Goal: Task Accomplishment & Management: Use online tool/utility

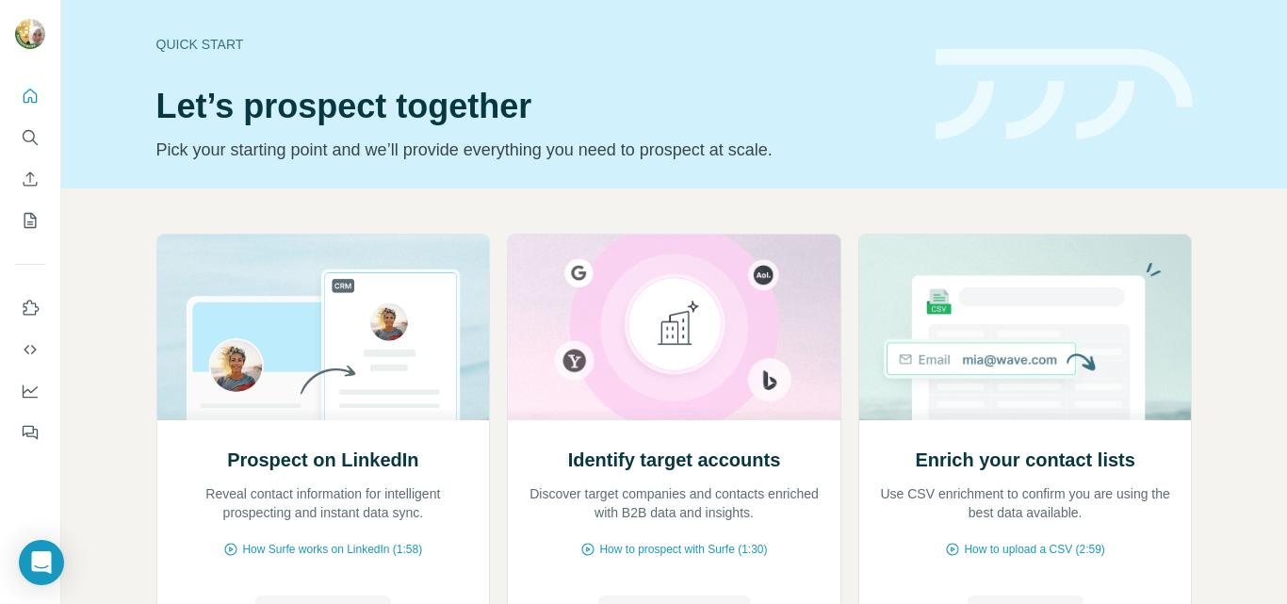
scroll to position [188, 0]
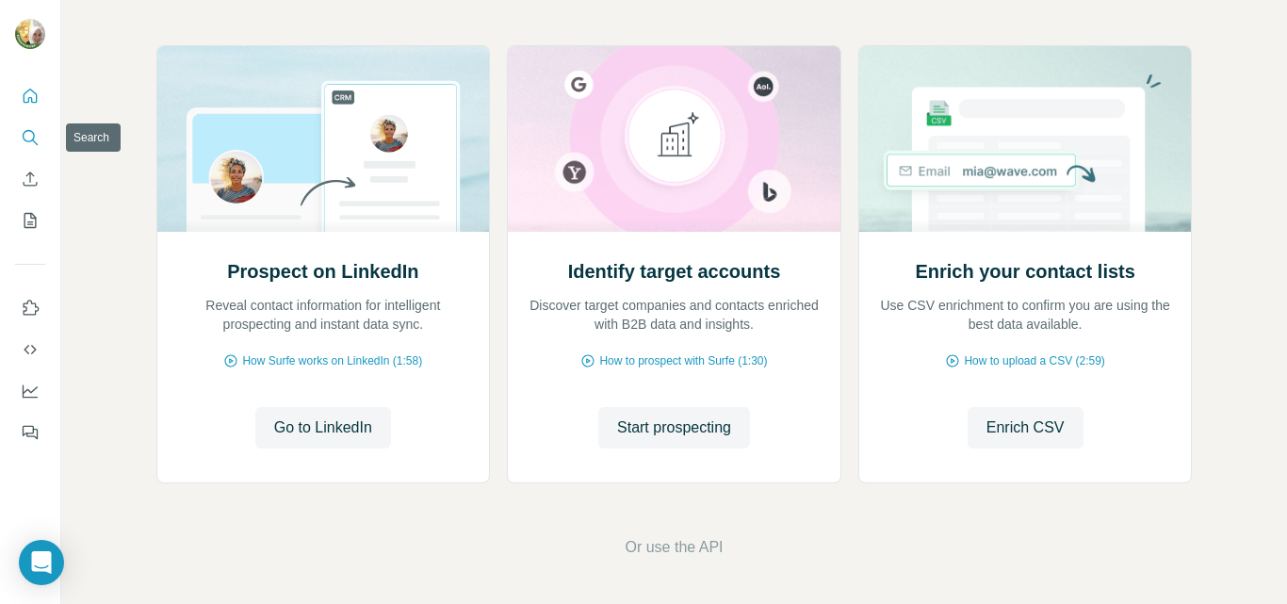
click at [31, 136] on icon "Search" at bounding box center [30, 137] width 19 height 19
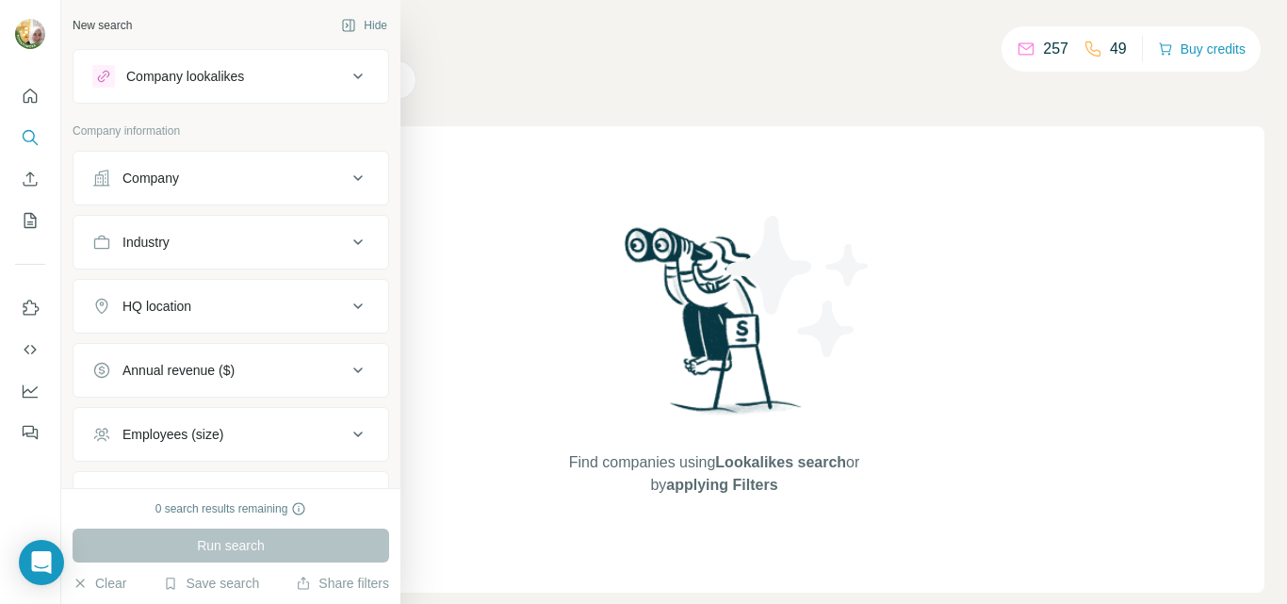
click at [154, 179] on div "Company" at bounding box center [151, 178] width 57 height 19
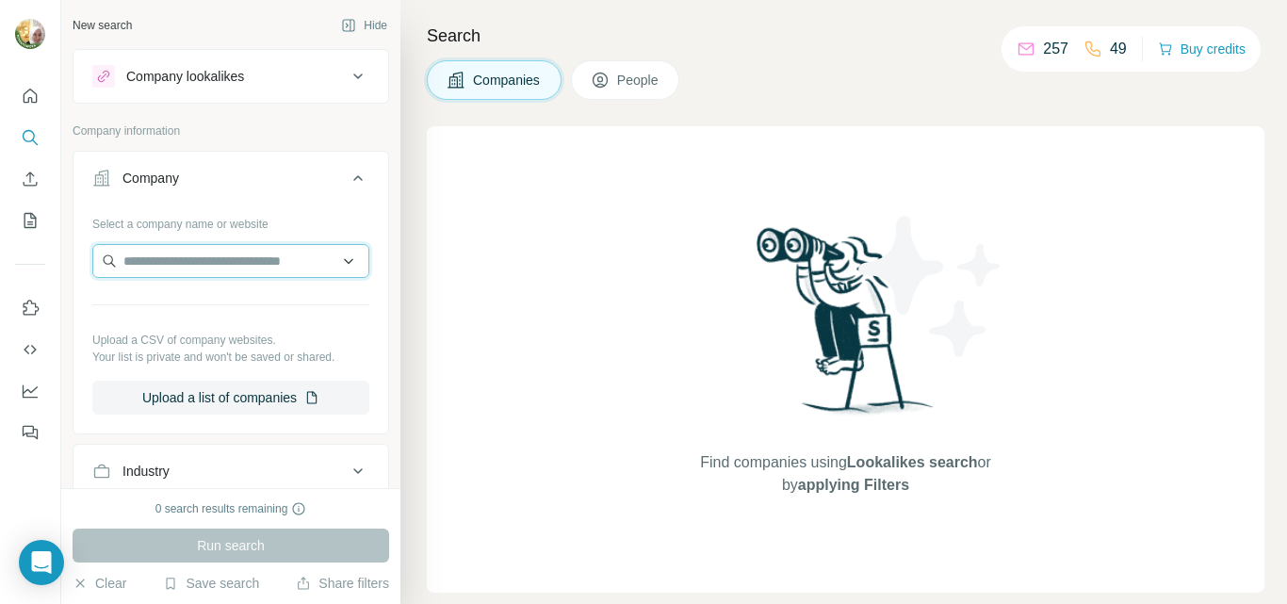
click at [206, 263] on input "text" at bounding box center [230, 261] width 277 height 34
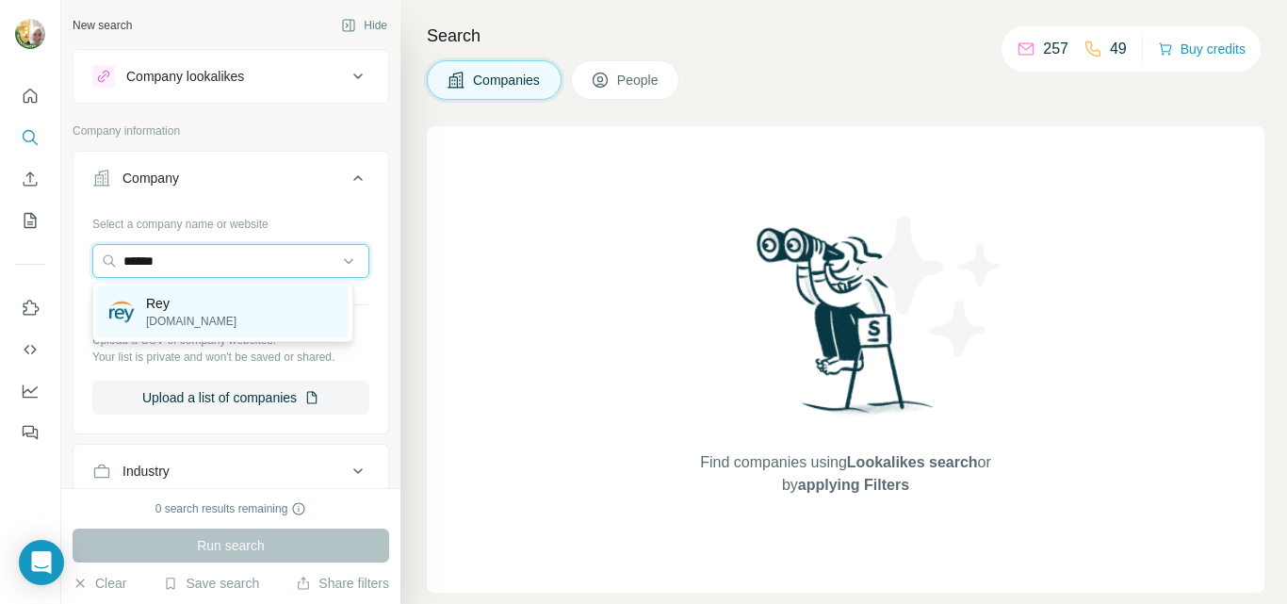
type input "******"
click at [159, 300] on p "Rey" at bounding box center [191, 303] width 90 height 19
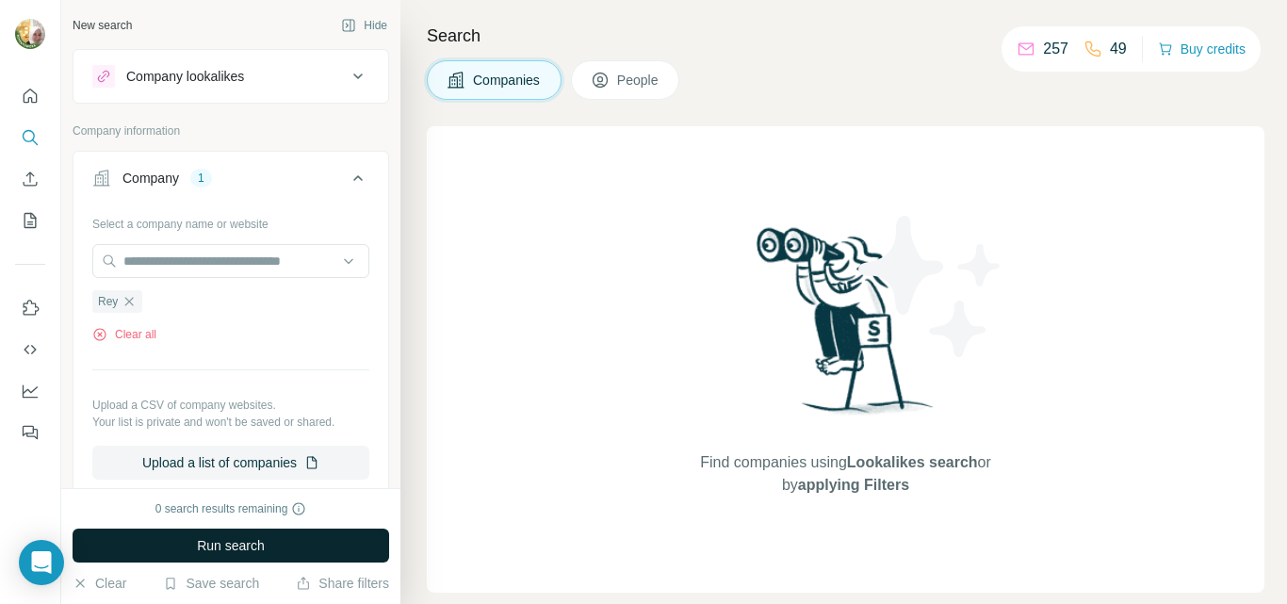
click at [231, 551] on span "Run search" at bounding box center [231, 545] width 68 height 19
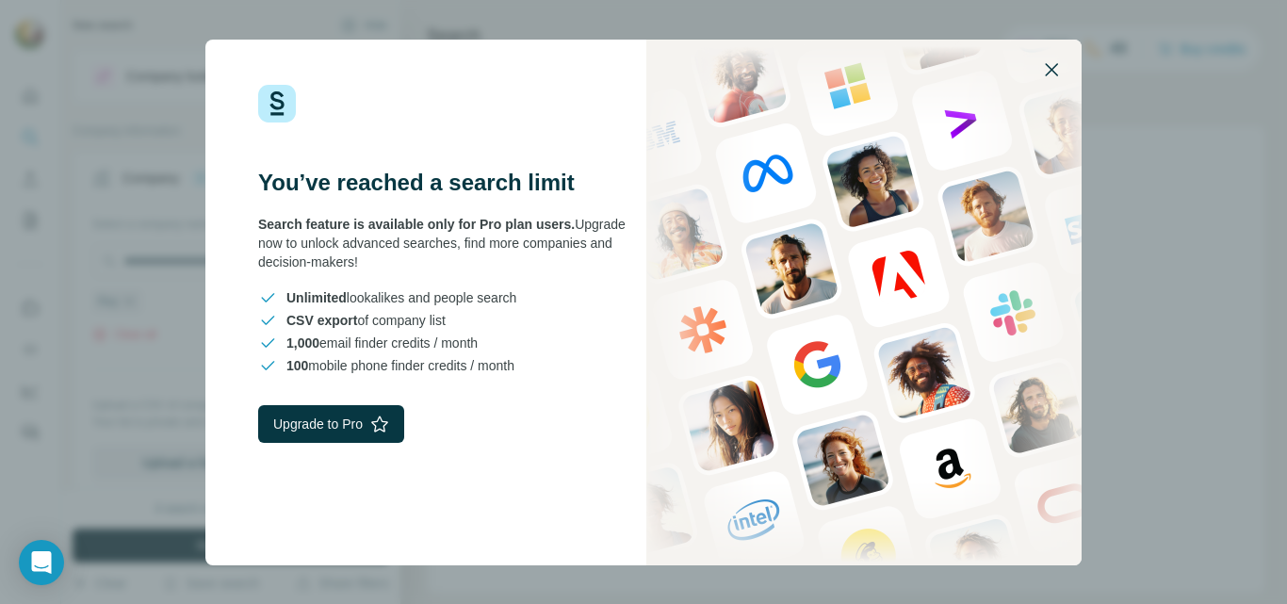
click at [1055, 70] on icon "button" at bounding box center [1051, 69] width 23 height 23
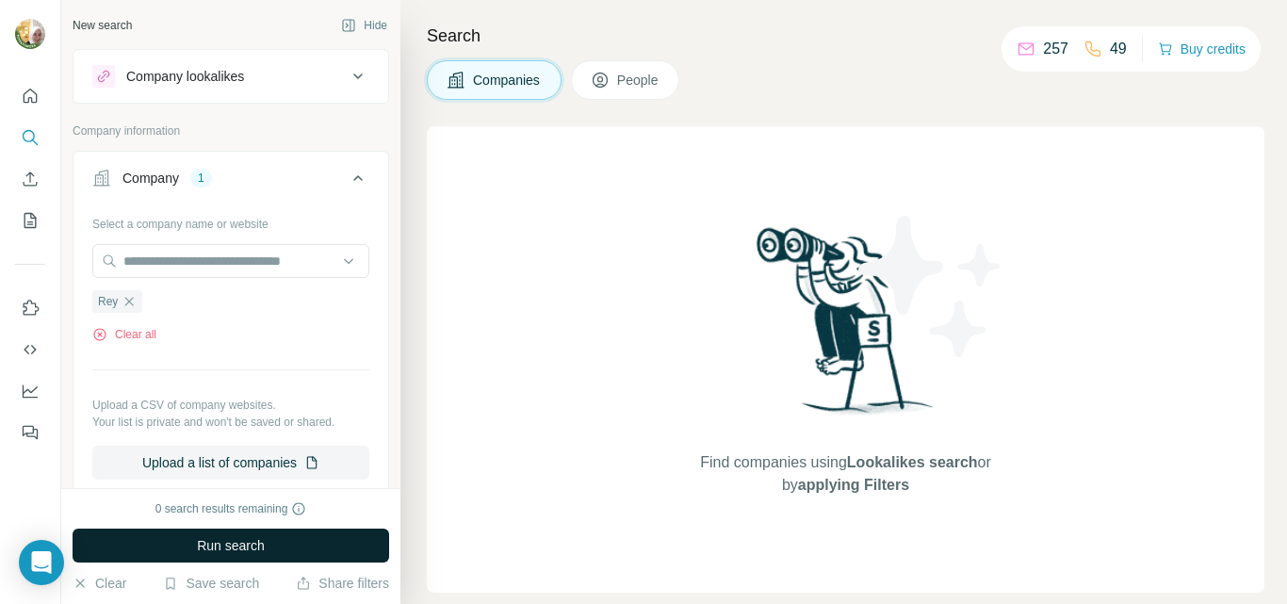
click at [617, 79] on button "People" at bounding box center [625, 80] width 109 height 40
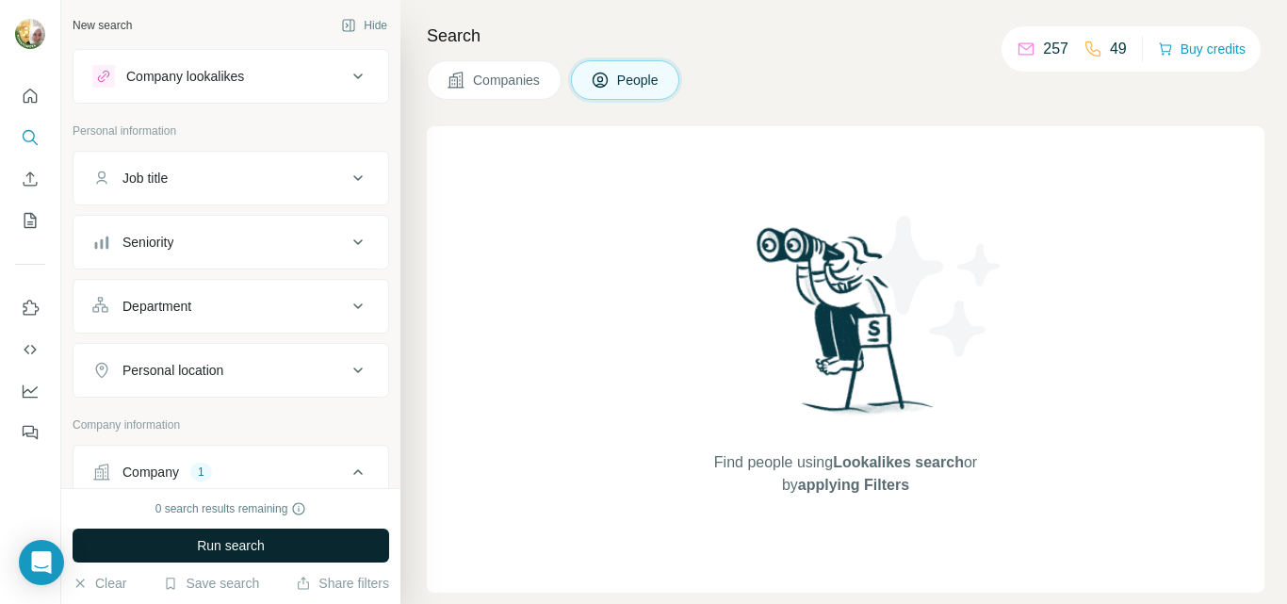
click at [236, 75] on div "Company lookalikes" at bounding box center [185, 76] width 118 height 19
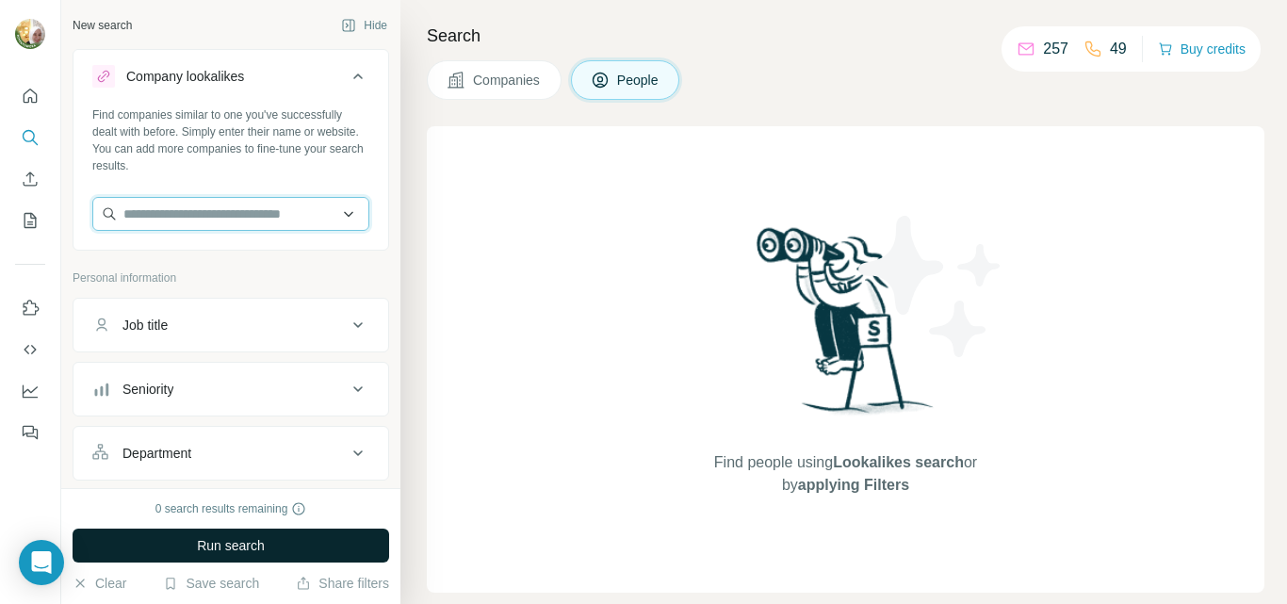
click at [147, 208] on input "text" at bounding box center [230, 214] width 277 height 34
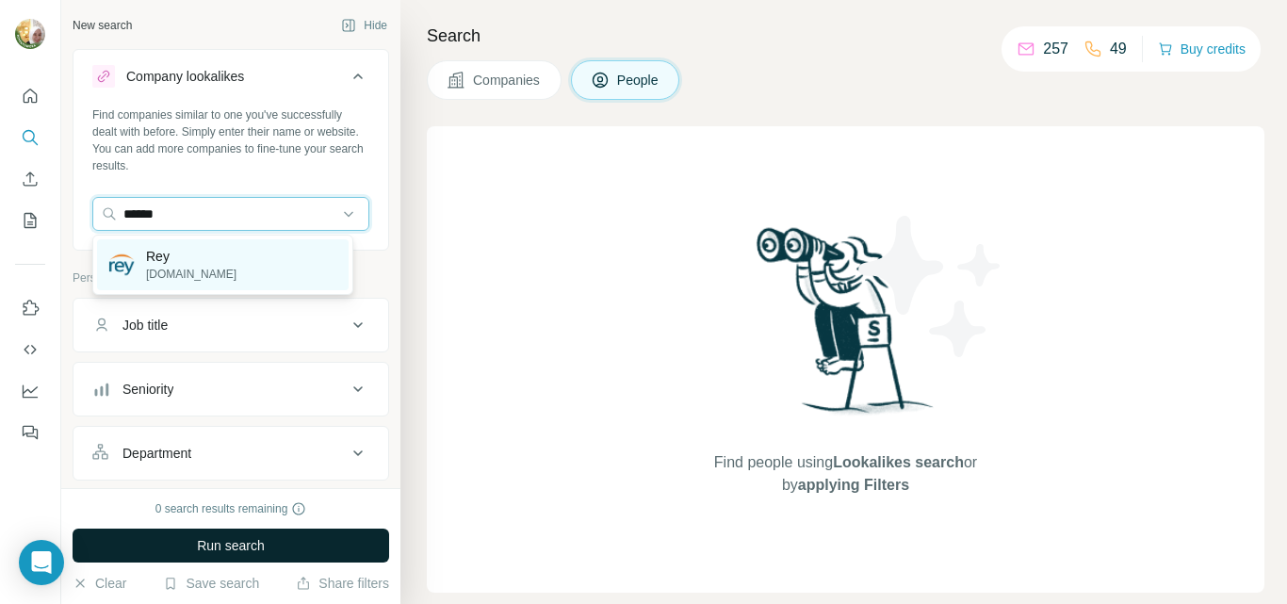
type input "******"
click at [144, 252] on div "[PERSON_NAME][DOMAIN_NAME]" at bounding box center [172, 265] width 128 height 36
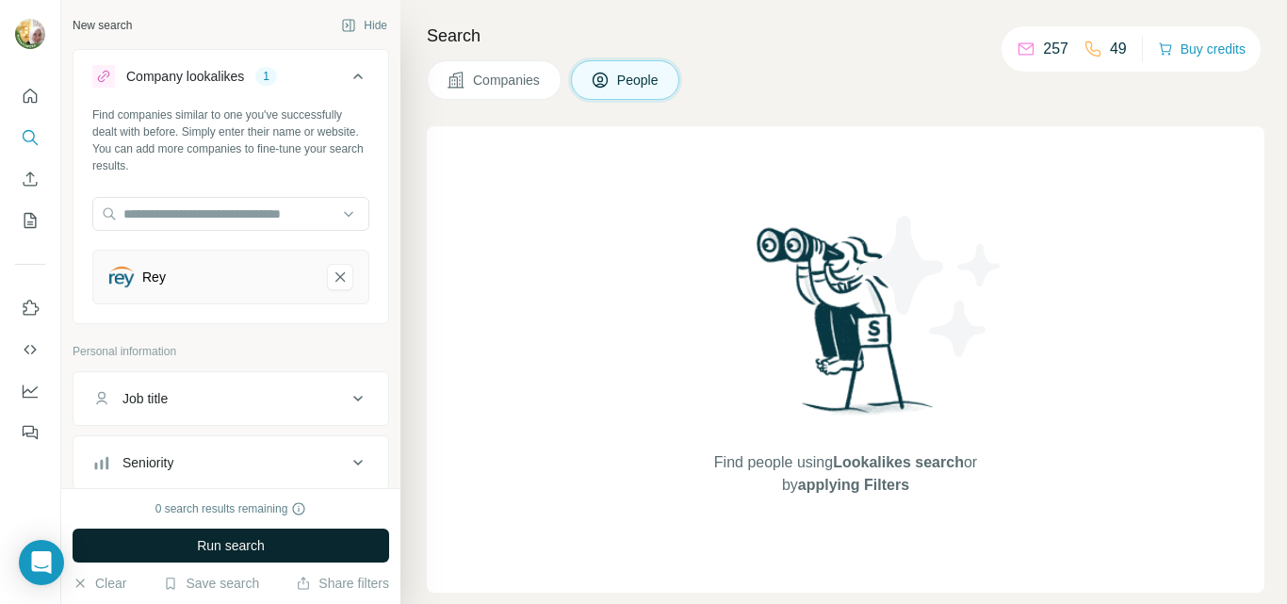
click at [240, 544] on span "Run search" at bounding box center [231, 545] width 68 height 19
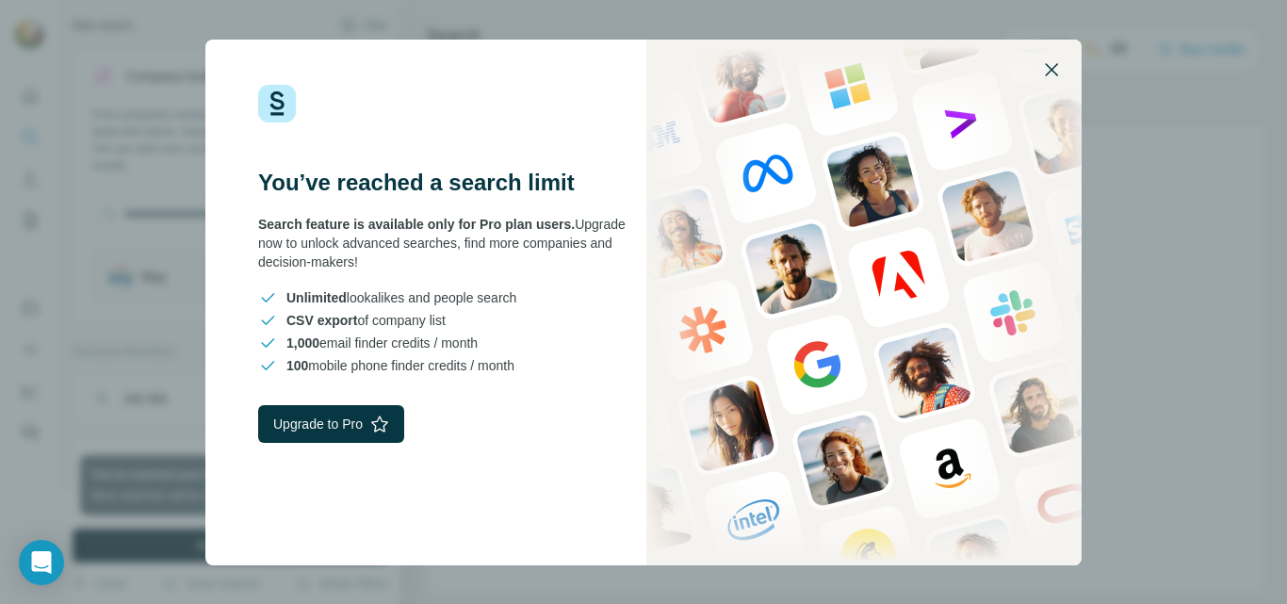
click at [1050, 64] on icon "button" at bounding box center [1051, 69] width 23 height 23
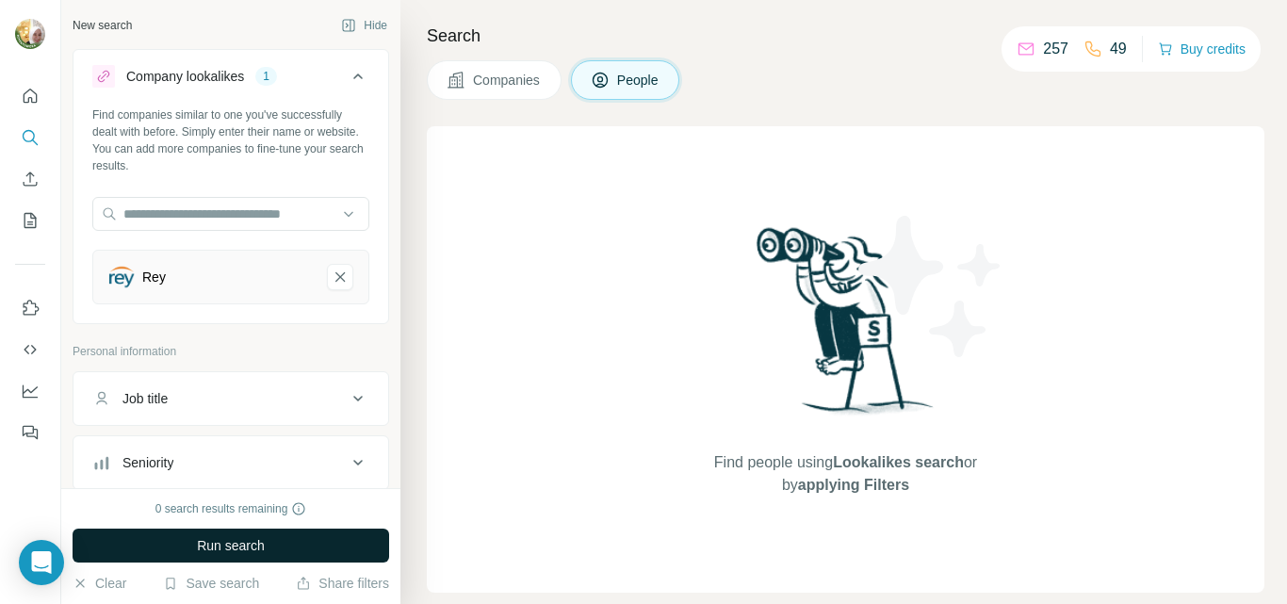
drag, startPoint x: 1005, startPoint y: 55, endPoint x: 1137, endPoint y: 54, distance: 132.9
click at [1137, 54] on div "257 49 Buy credits" at bounding box center [1131, 48] width 259 height 45
copy div
